Goal: Task Accomplishment & Management: Use online tool/utility

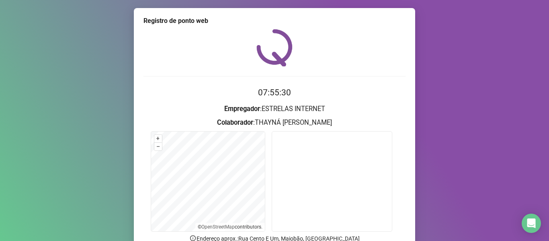
scroll to position [73, 0]
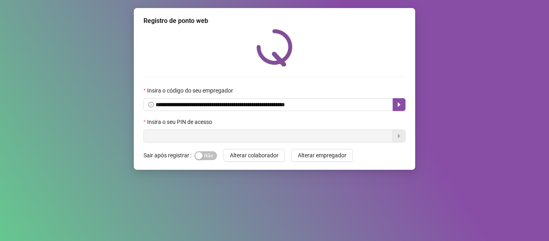
click at [308, 137] on input "text" at bounding box center [268, 135] width 250 height 13
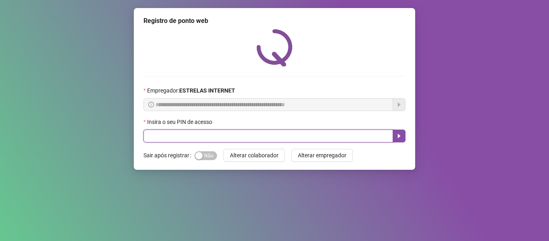
click at [308, 137] on input "text" at bounding box center [268, 135] width 250 height 13
type input "*****"
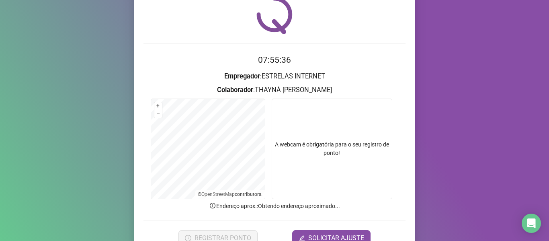
scroll to position [73, 0]
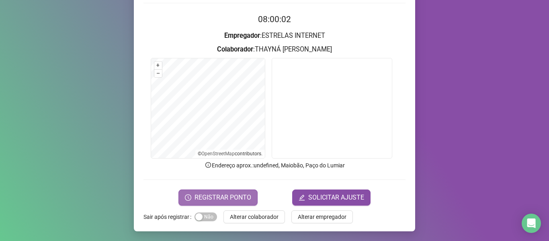
click at [241, 197] on span "REGISTRAR PONTO" at bounding box center [223, 198] width 57 height 10
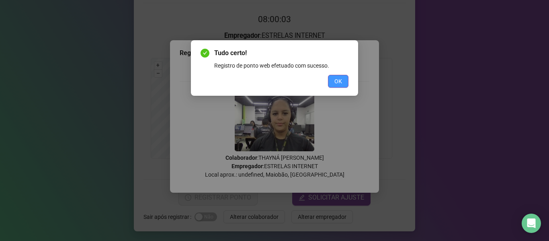
click at [340, 78] on span "OK" at bounding box center [338, 81] width 8 height 9
